Goal: Task Accomplishment & Management: Use online tool/utility

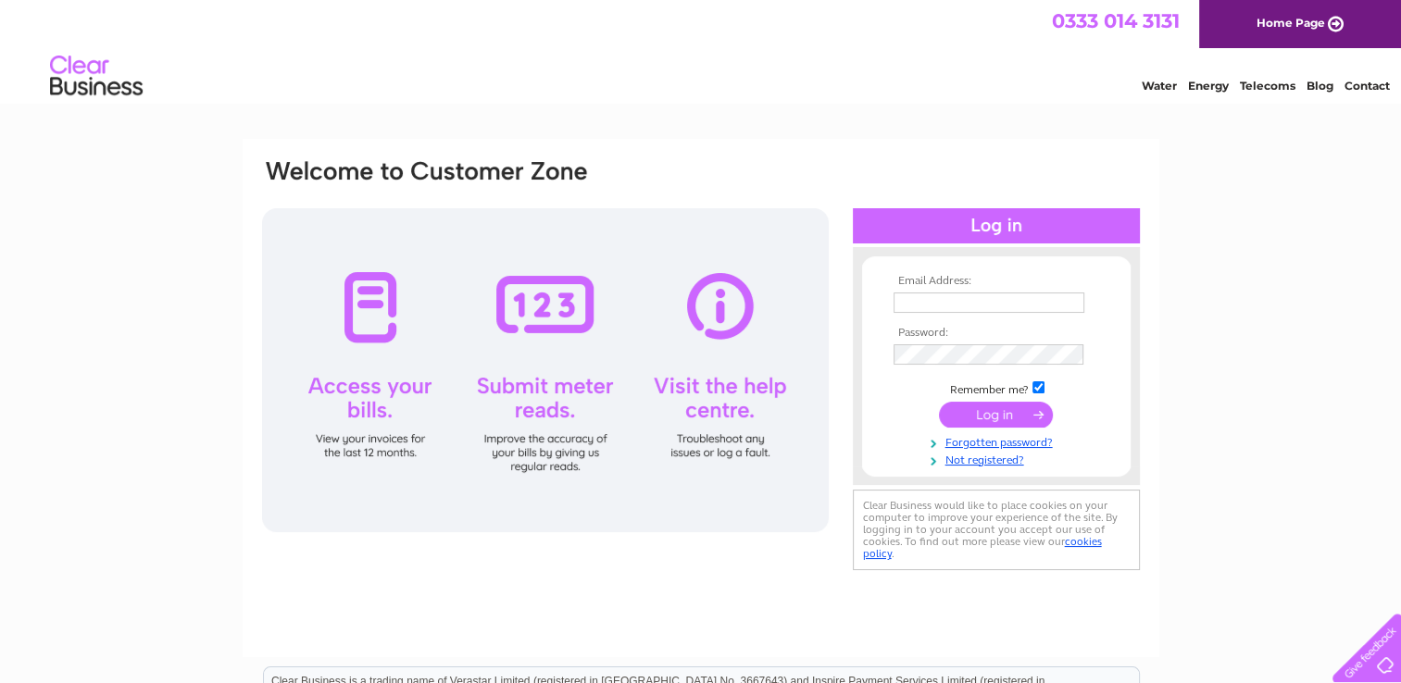
type input "morven.stewart@hotmail.co.uk"
click at [967, 412] on input "submit" at bounding box center [996, 415] width 114 height 26
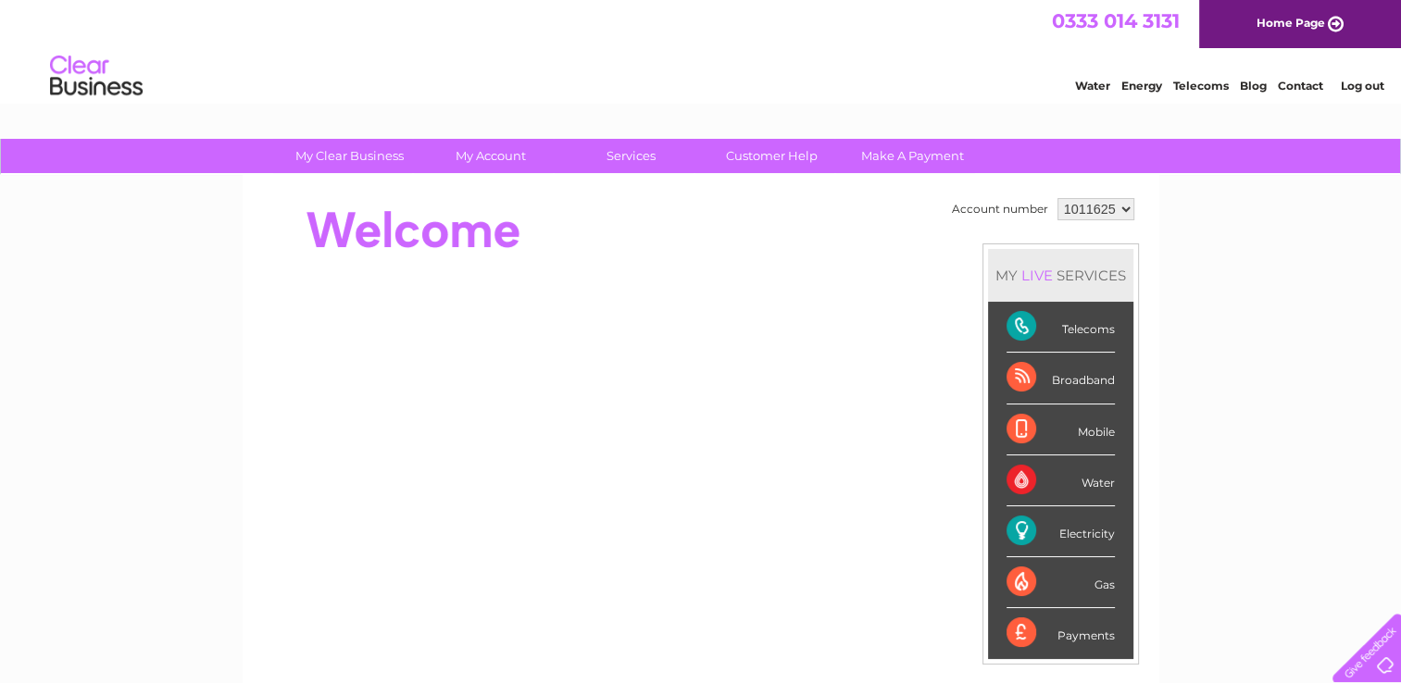
click at [958, 411] on td "Account number 1011625 MY LIVE SERVICES Telecoms Broadband Mobile Water Electri…" at bounding box center [1043, 518] width 192 height 651
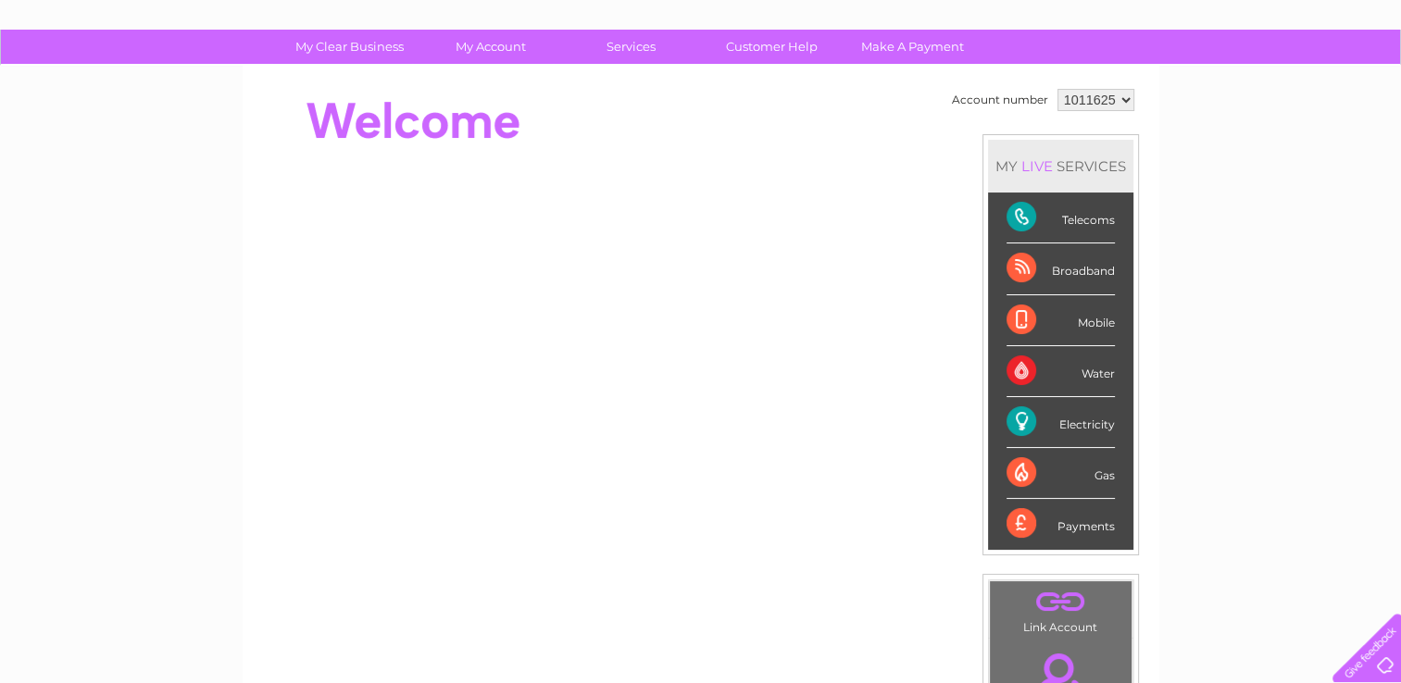
scroll to position [111, 0]
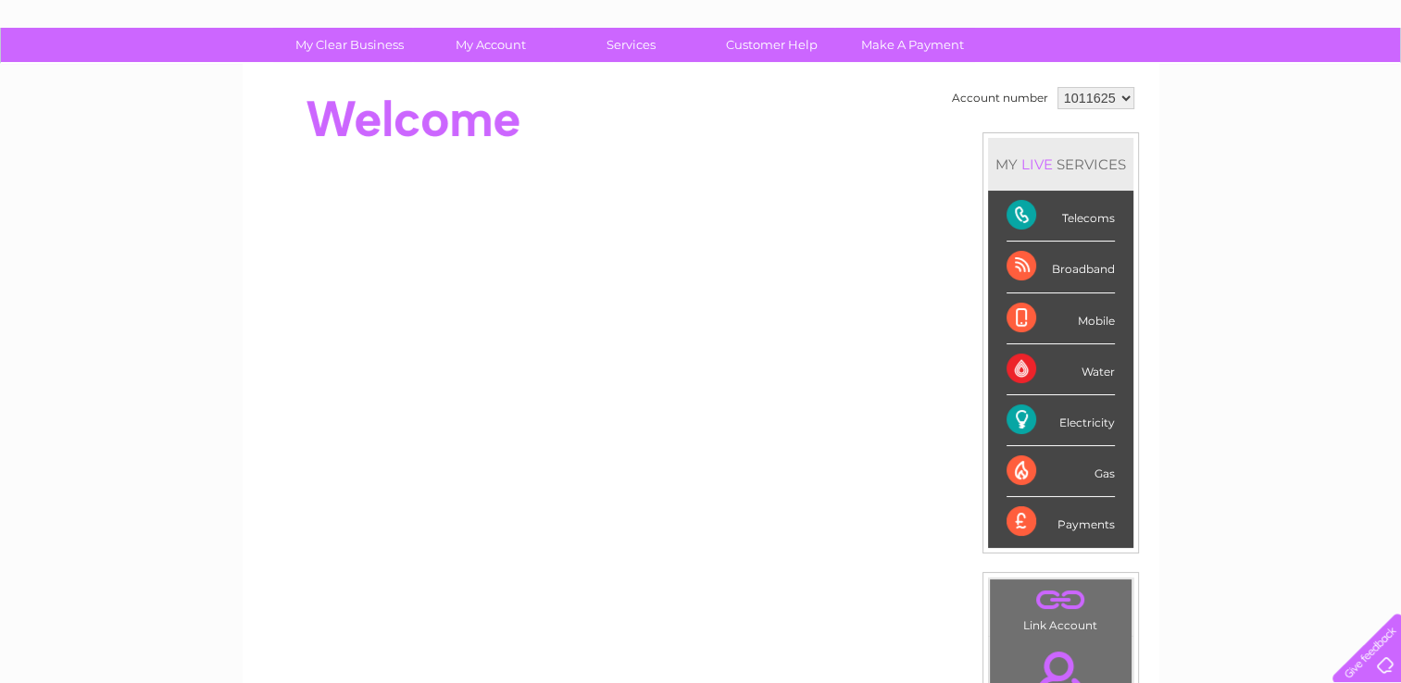
click at [1074, 419] on div "Electricity" at bounding box center [1060, 420] width 108 height 51
click at [1037, 616] on td ". Link Account" at bounding box center [1060, 608] width 143 height 58
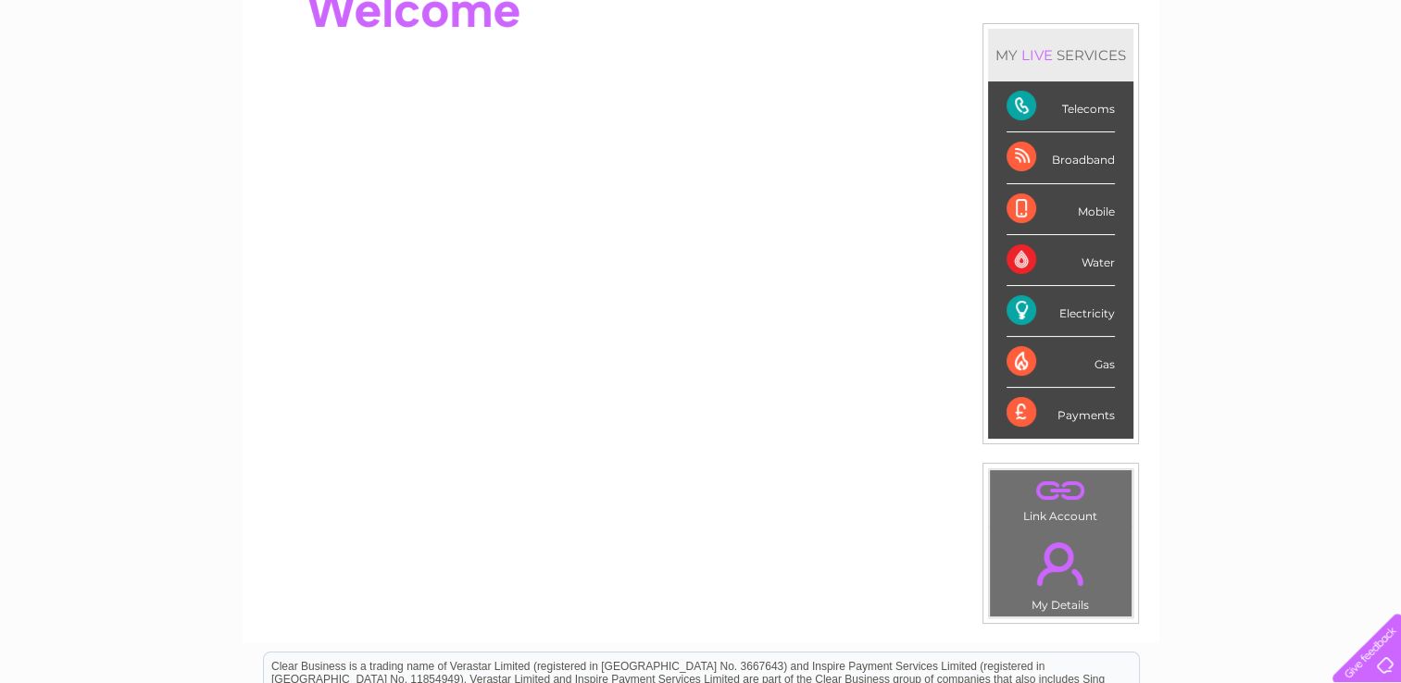
scroll to position [222, 0]
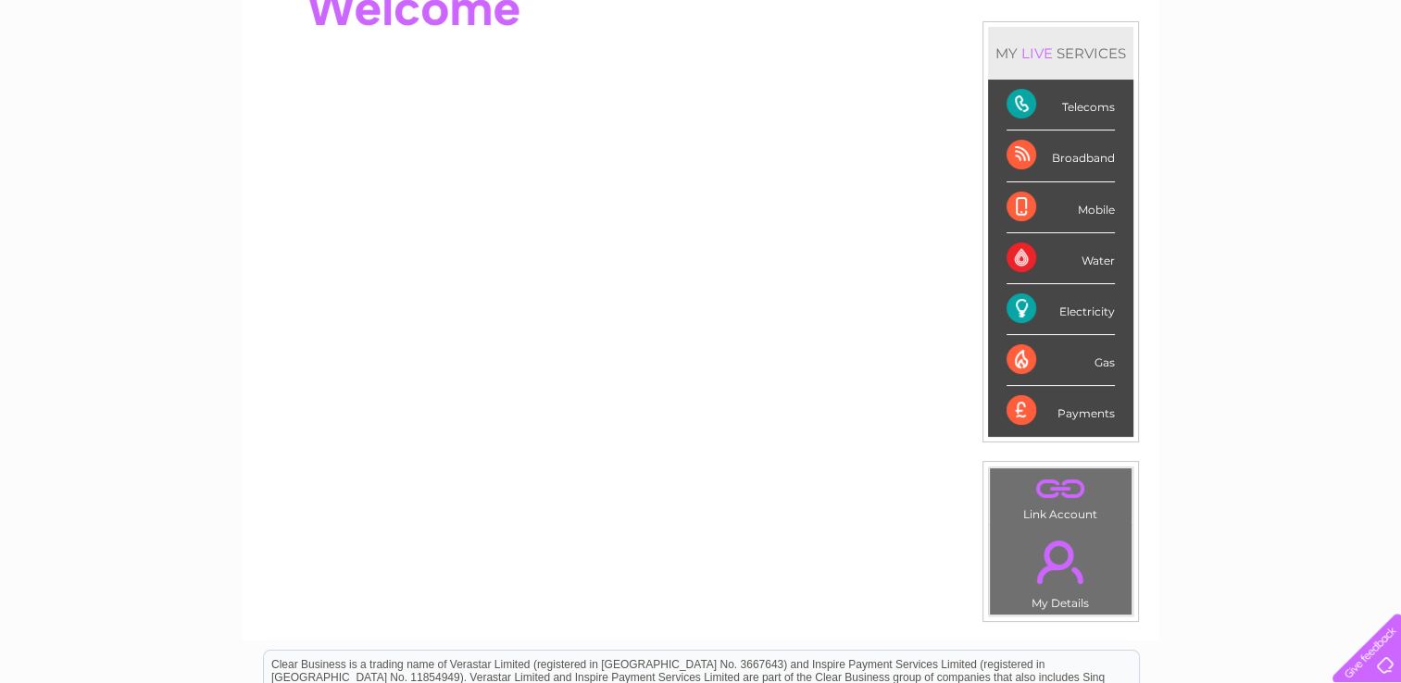
click at [942, 43] on div "Account number 1011625 MY LIVE SERVICES Telecoms Broadband Mobile Water Electri…" at bounding box center [700, 241] width 881 height 541
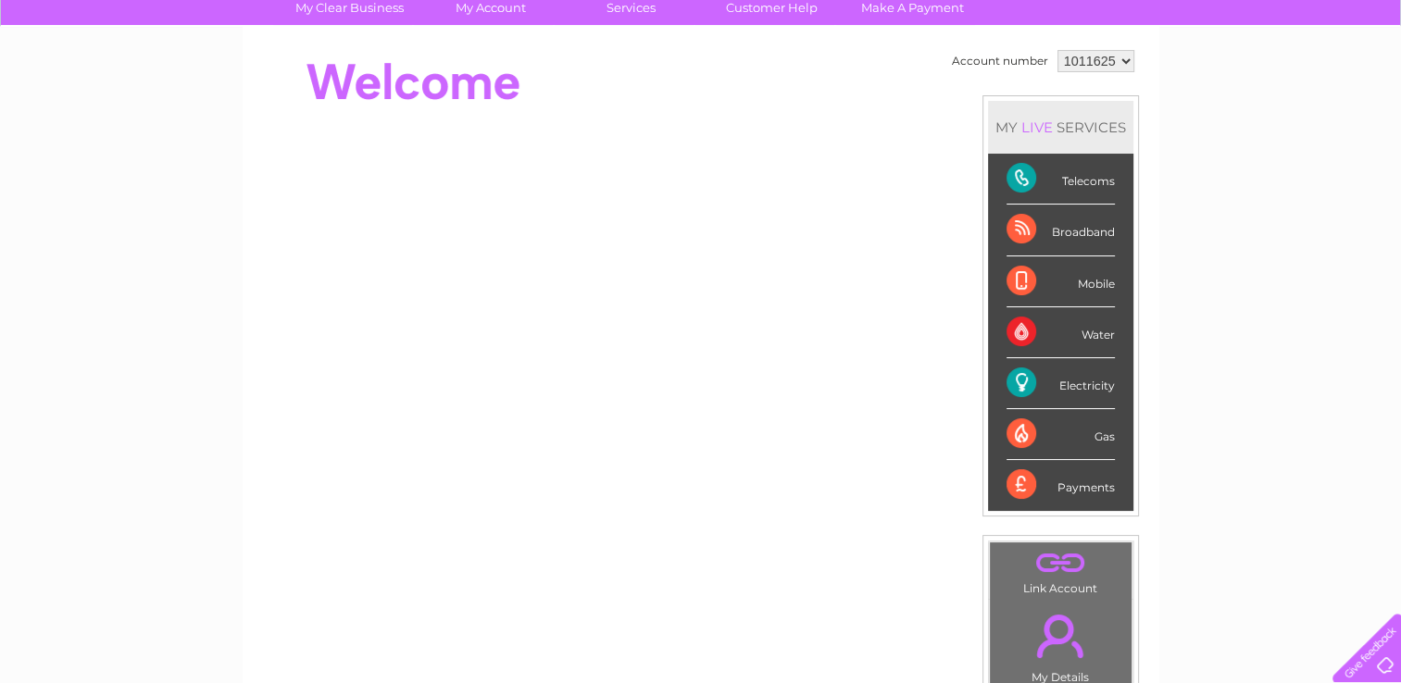
scroll to position [111, 0]
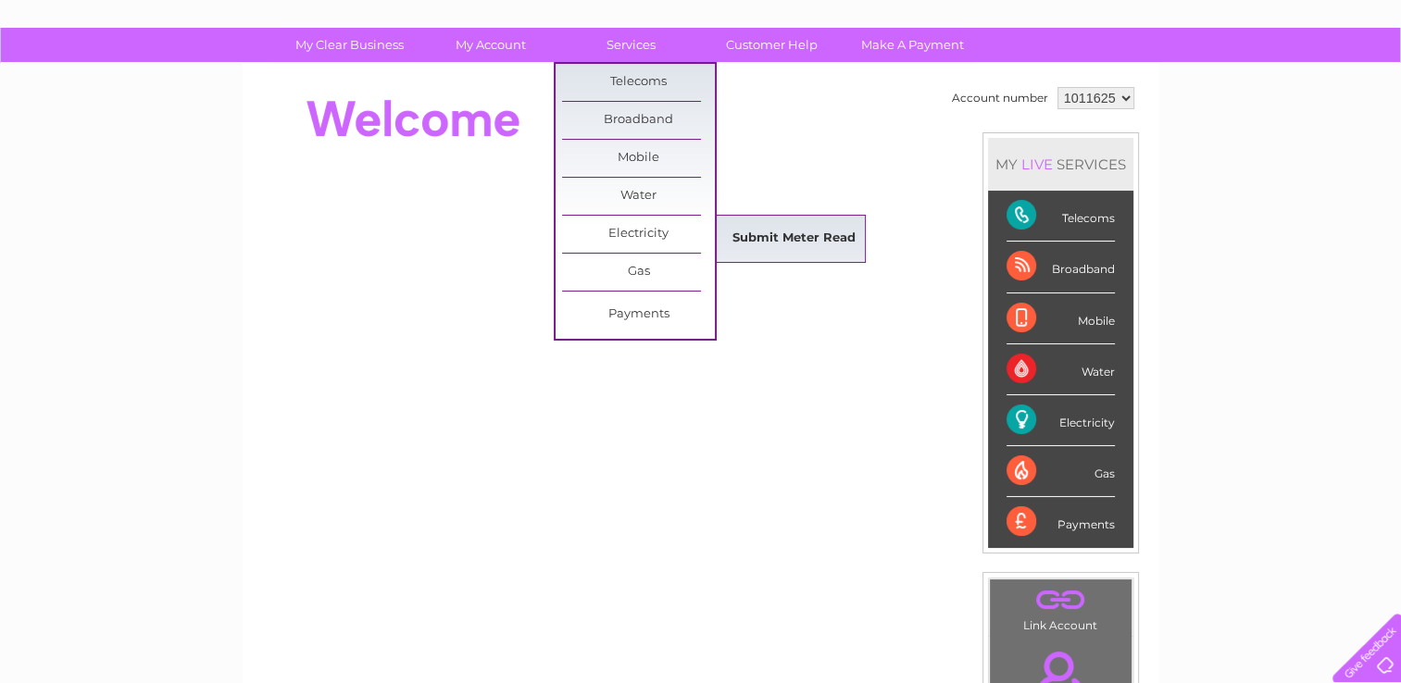
click at [750, 232] on link "Submit Meter Read" at bounding box center [793, 238] width 153 height 37
click at [789, 235] on link "Submit Meter Read" at bounding box center [793, 238] width 153 height 37
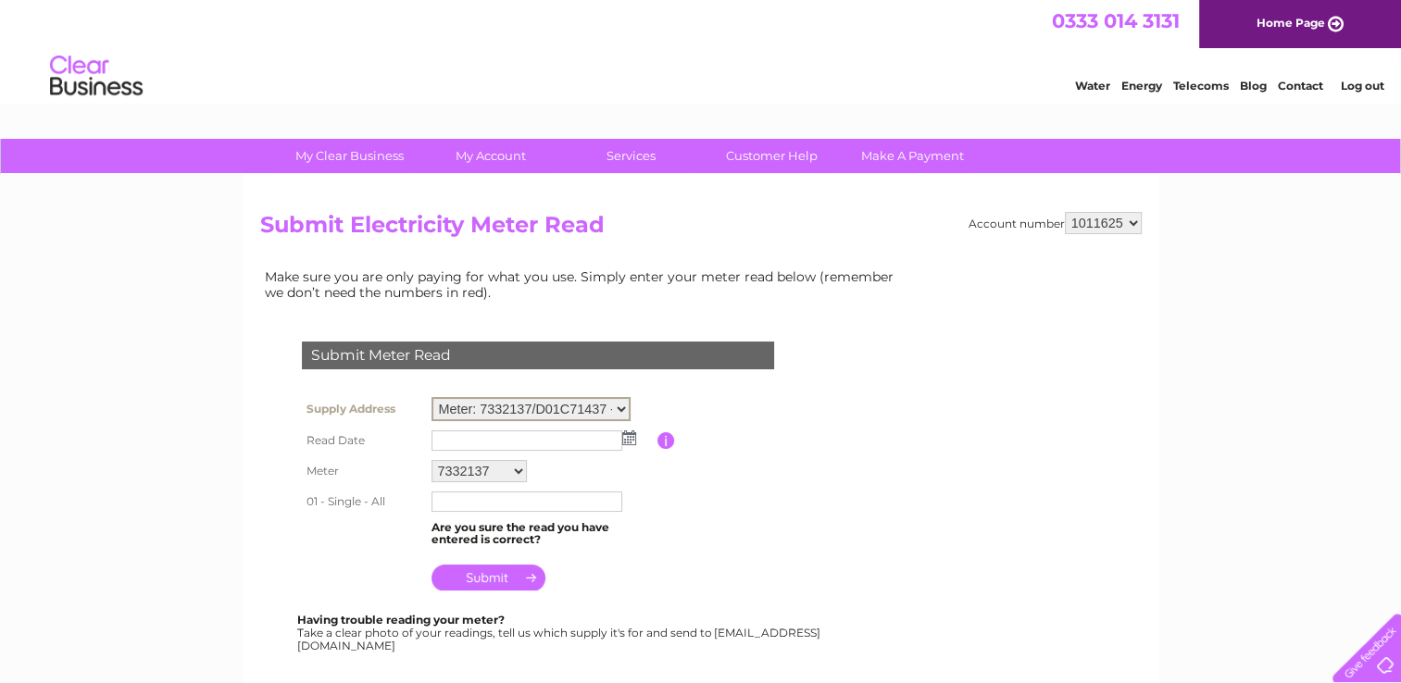
click at [622, 405] on select "Meter: 7332137/D01C71437 - Glen View, Soroba Rd, Oban, PA34 4JF" at bounding box center [530, 409] width 199 height 24
click at [659, 480] on table "Supply Address Meter: 7332137/D01C71437 - Glen View, Soroba Rd, Oban, PA34 4JF …" at bounding box center [560, 494] width 526 height 202
click at [629, 439] on img at bounding box center [629, 436] width 14 height 15
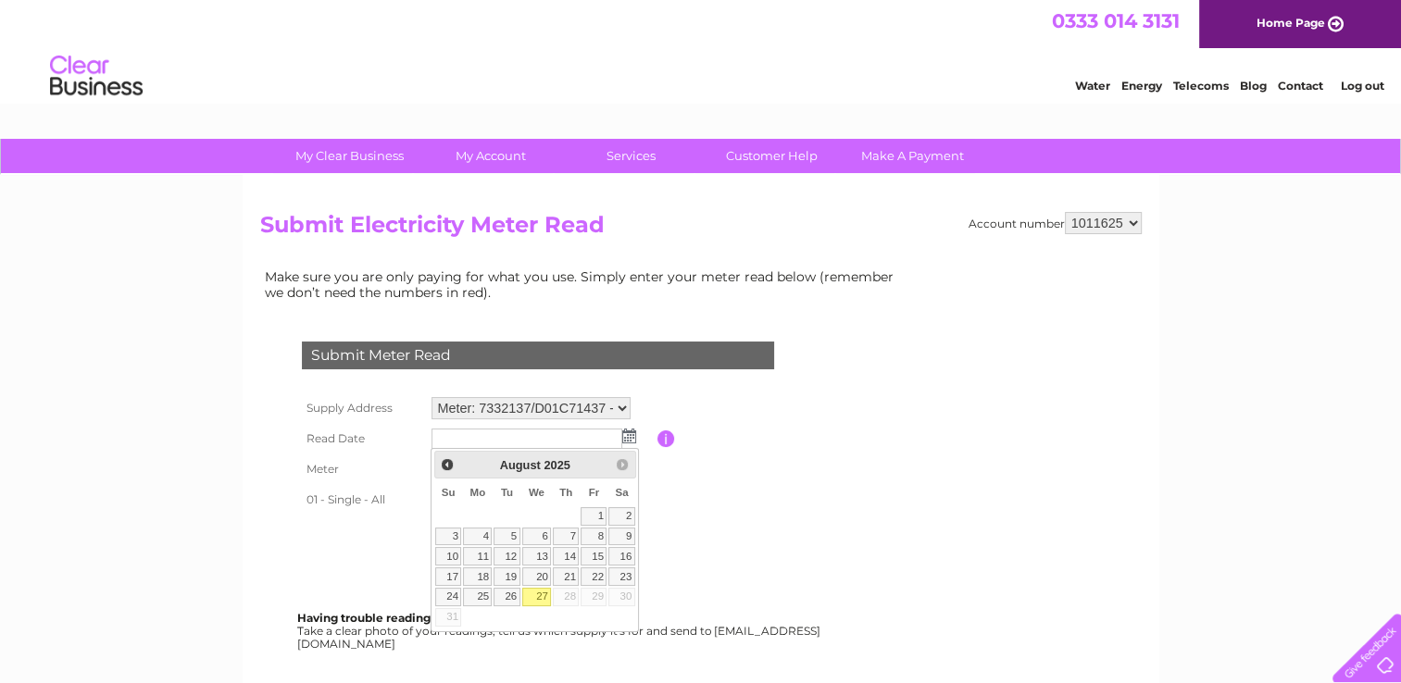
click at [541, 596] on link "27" at bounding box center [537, 597] width 30 height 19
type input "2025/08/27"
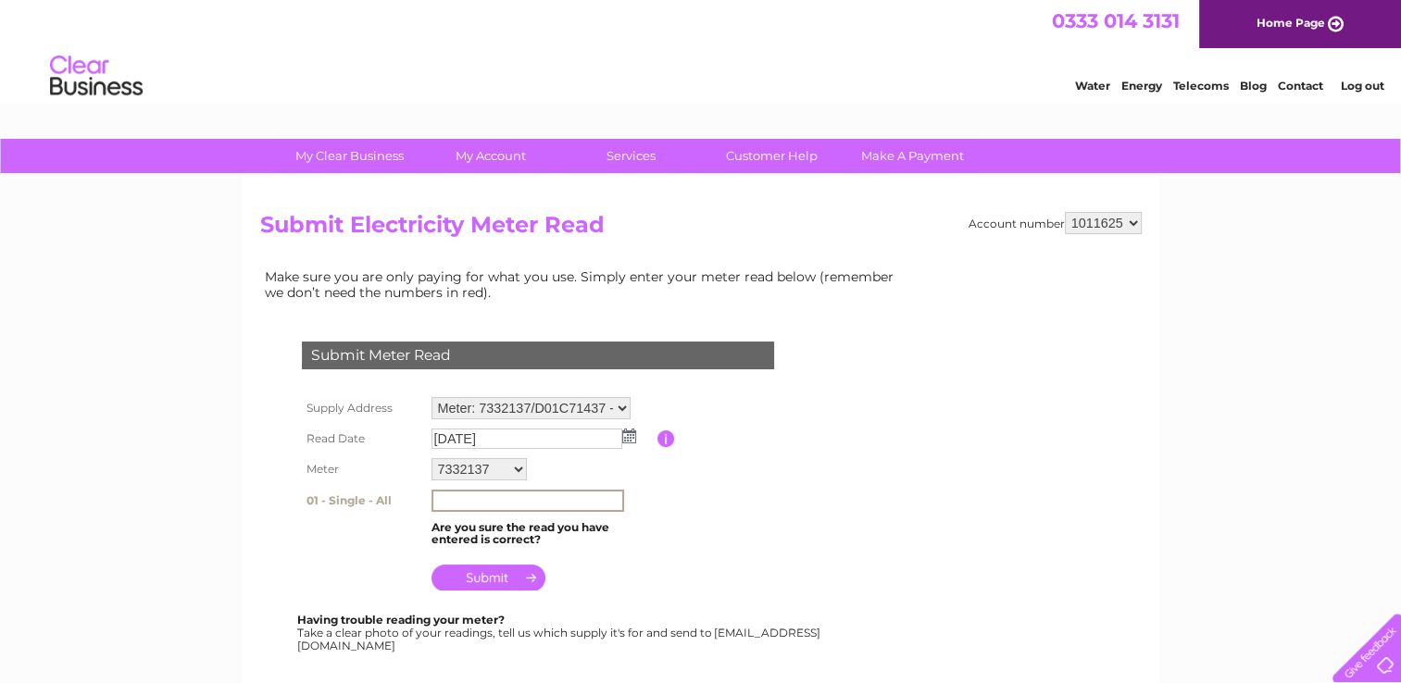
click at [555, 498] on input "text" at bounding box center [527, 501] width 193 height 22
type input "48176"
click at [496, 571] on input "submit" at bounding box center [488, 576] width 114 height 26
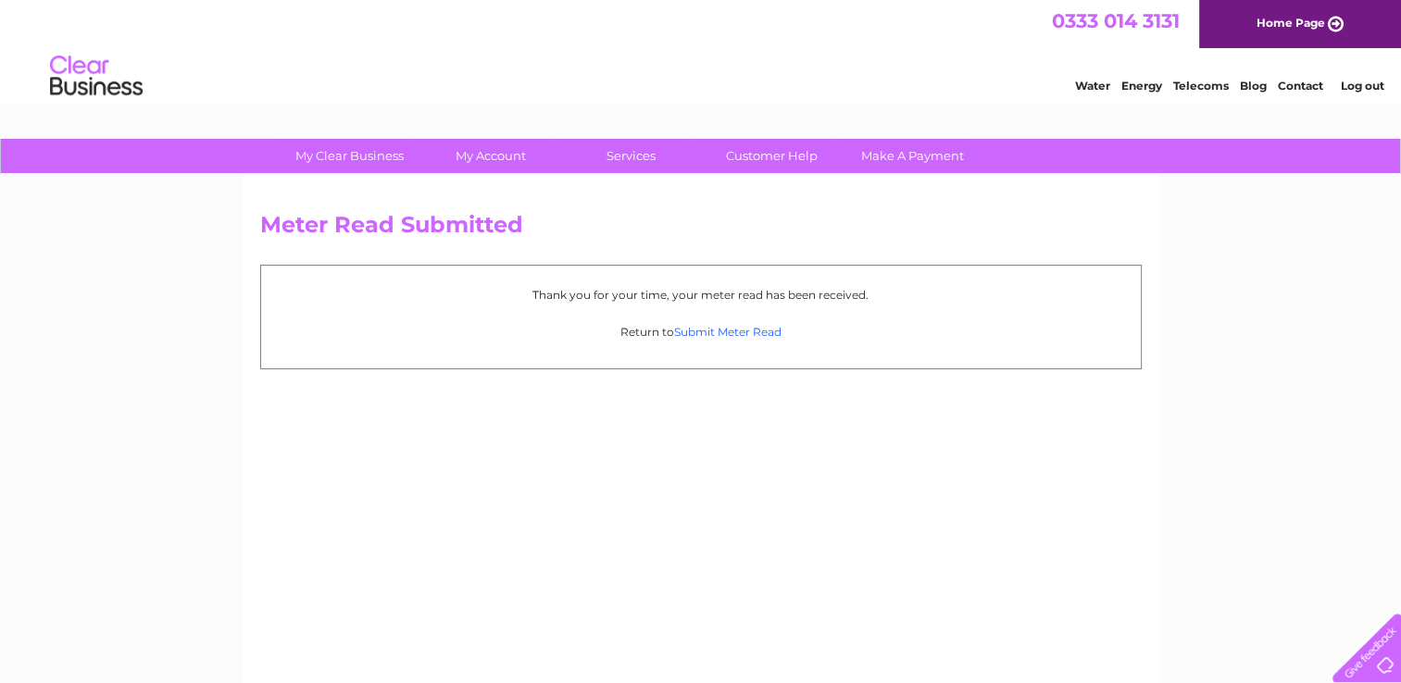
click at [759, 330] on link "Submit Meter Read" at bounding box center [727, 332] width 107 height 14
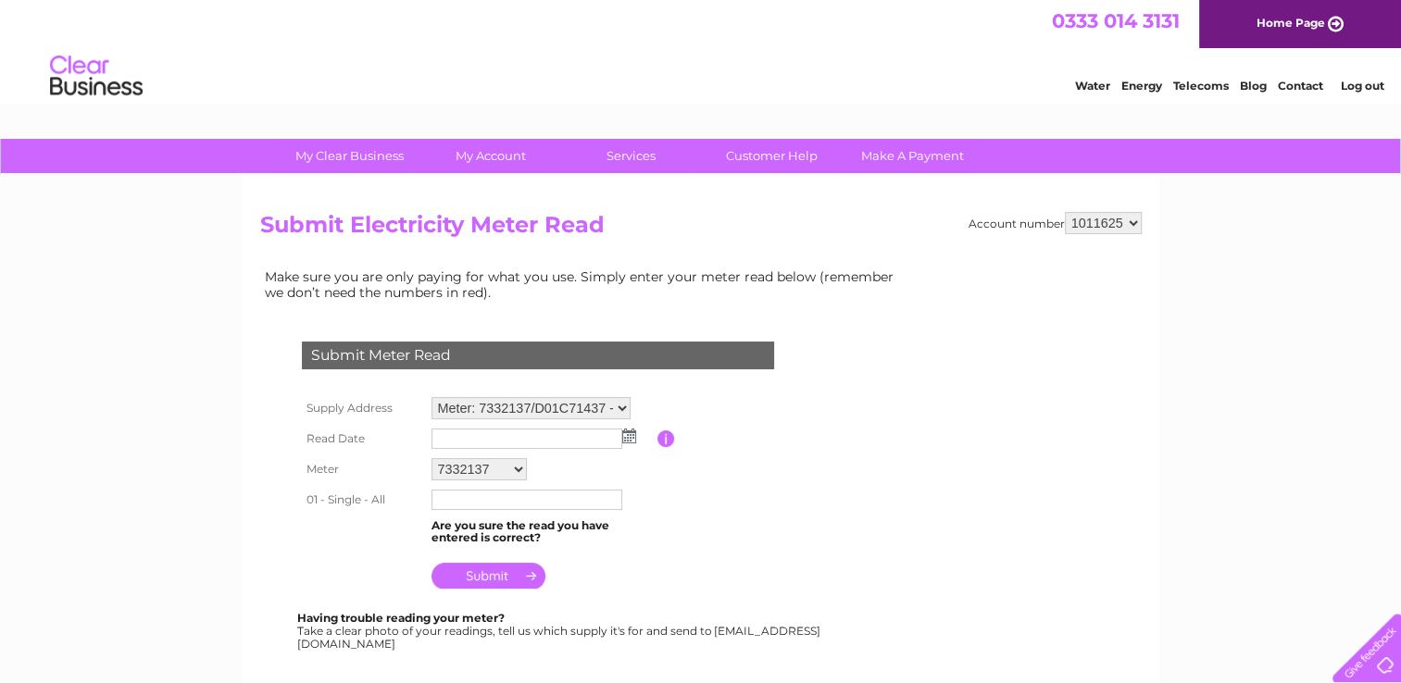
click at [518, 469] on select "7332137 D01C71437" at bounding box center [478, 469] width 95 height 22
select select "167151"
click at [431, 458] on select "7332137 D01C71437" at bounding box center [479, 470] width 97 height 24
click at [505, 494] on input "text" at bounding box center [527, 501] width 193 height 22
click at [499, 494] on input "text" at bounding box center [527, 501] width 193 height 22
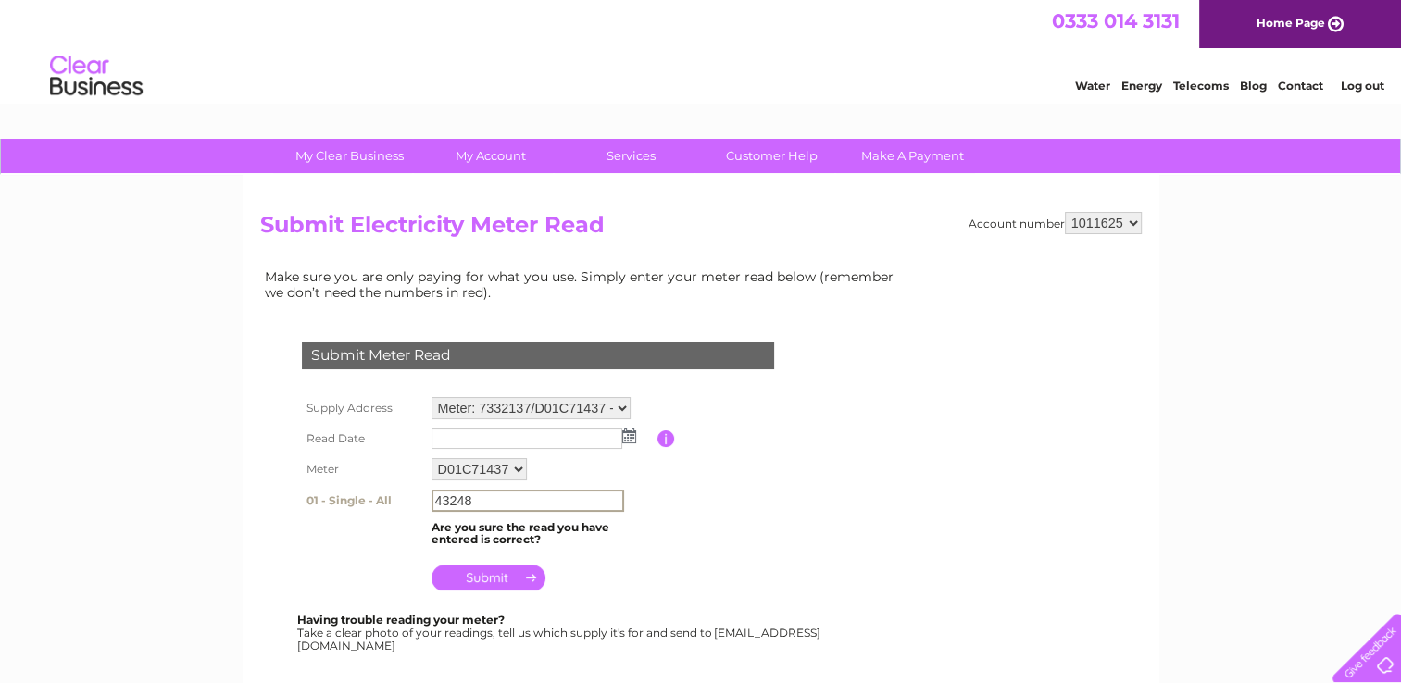
type input "43248"
click at [625, 439] on img at bounding box center [629, 436] width 14 height 15
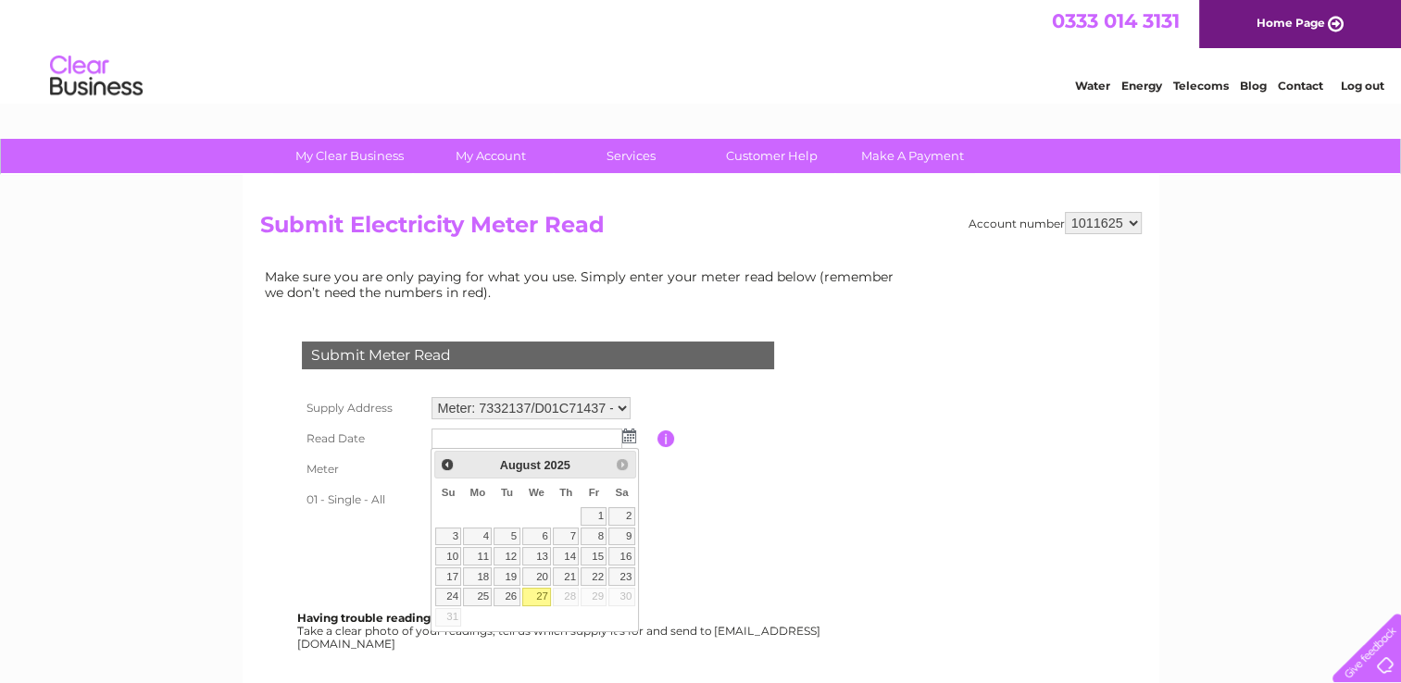
click at [542, 592] on link "27" at bounding box center [537, 597] width 30 height 19
type input "[DATE]"
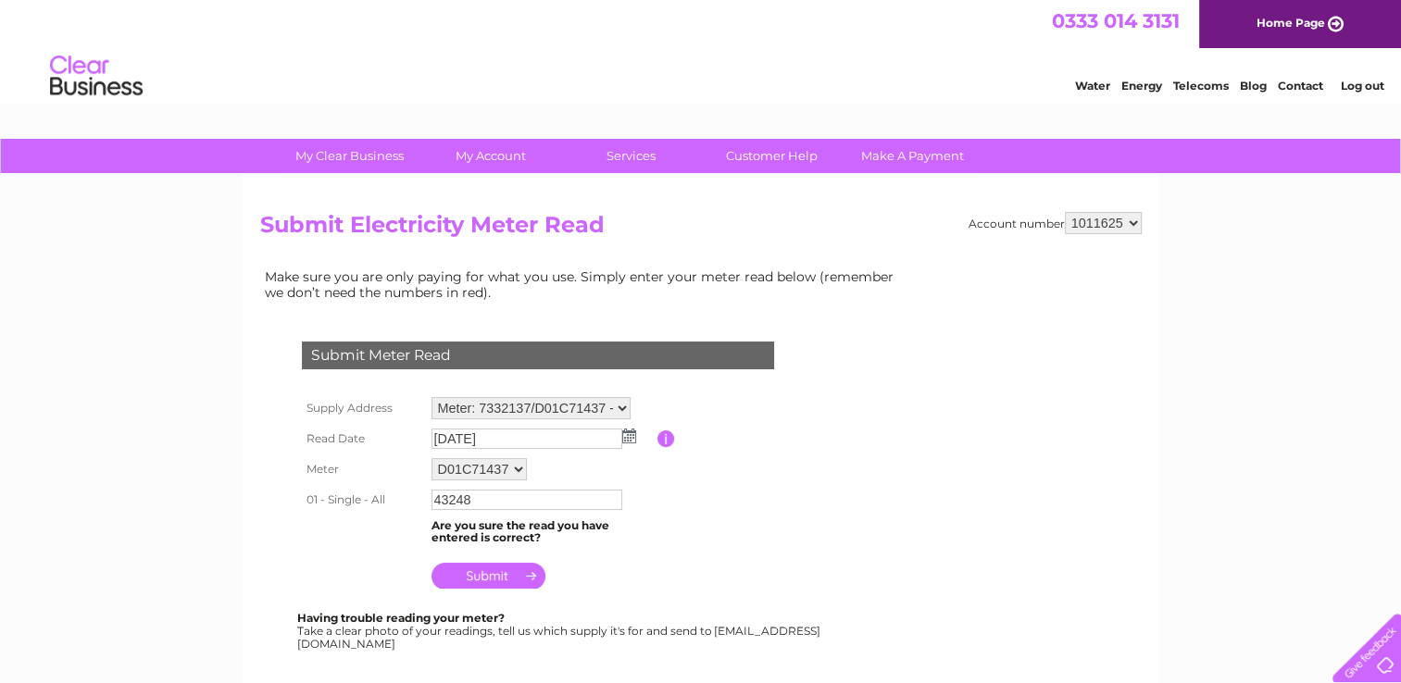
click at [491, 572] on input "submit" at bounding box center [488, 576] width 114 height 26
